Goal: Transaction & Acquisition: Purchase product/service

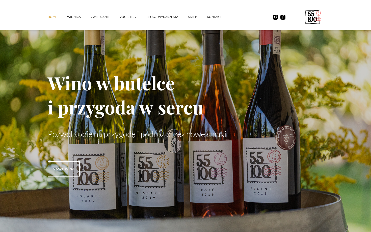
click at [237, 22] on div "Home winnica ZWIEDZANIE vouchery Blog & Wydarzenia SKLEP kontakt" at bounding box center [185, 17] width 275 height 19
click at [193, 17] on link "SKLEP" at bounding box center [197, 16] width 19 height 15
click at [191, 18] on link "SKLEP" at bounding box center [197, 16] width 19 height 15
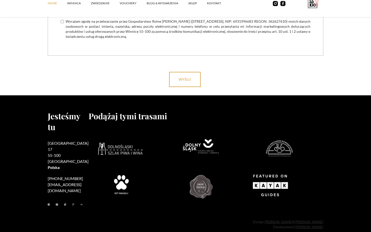
scroll to position [2023, 0]
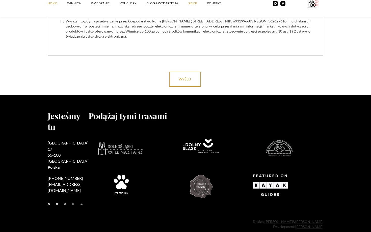
click at [193, 3] on link "SKLEP" at bounding box center [197, 3] width 19 height 15
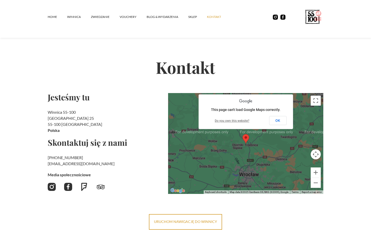
click at [47, 15] on div "Home winnica ZWIEDZANIE vouchery Blog & Wydarzenia SKLEP kontakt" at bounding box center [185, 19] width 371 height 38
click at [52, 22] on link "Home" at bounding box center [57, 16] width 19 height 15
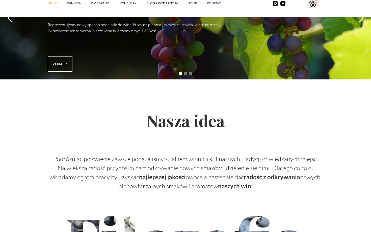
scroll to position [1582, 0]
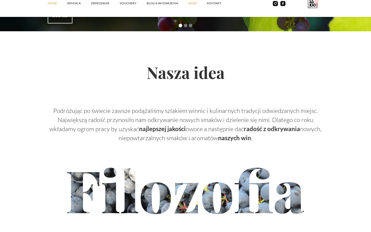
click at [196, 5] on link "SKLEP" at bounding box center [197, 3] width 19 height 15
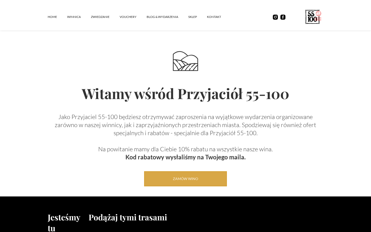
click at [181, 182] on link "Zamów wino" at bounding box center [185, 178] width 83 height 15
